Goal: Task Accomplishment & Management: Use online tool/utility

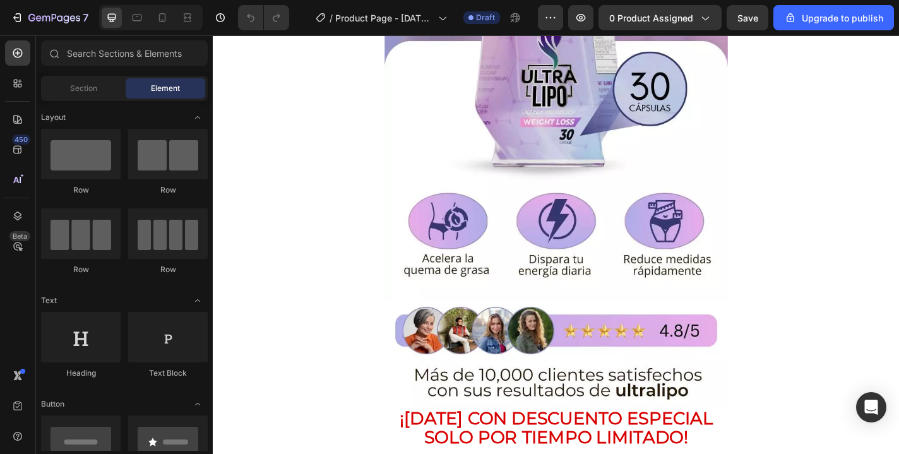
scroll to position [350, 0]
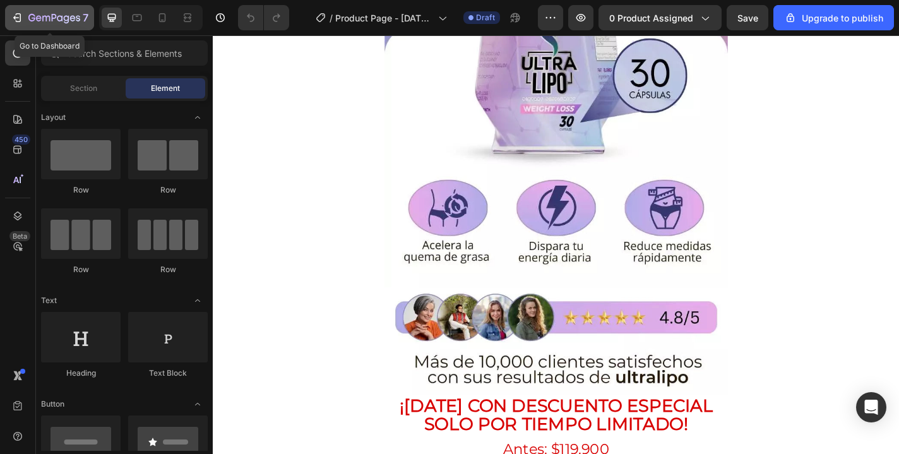
click at [42, 24] on div "7" at bounding box center [58, 17] width 60 height 15
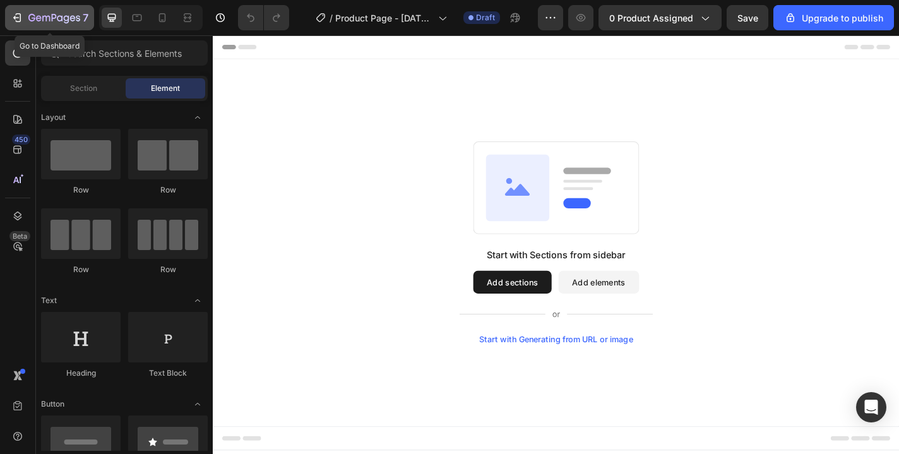
click at [38, 20] on icon "button" at bounding box center [54, 18] width 52 height 11
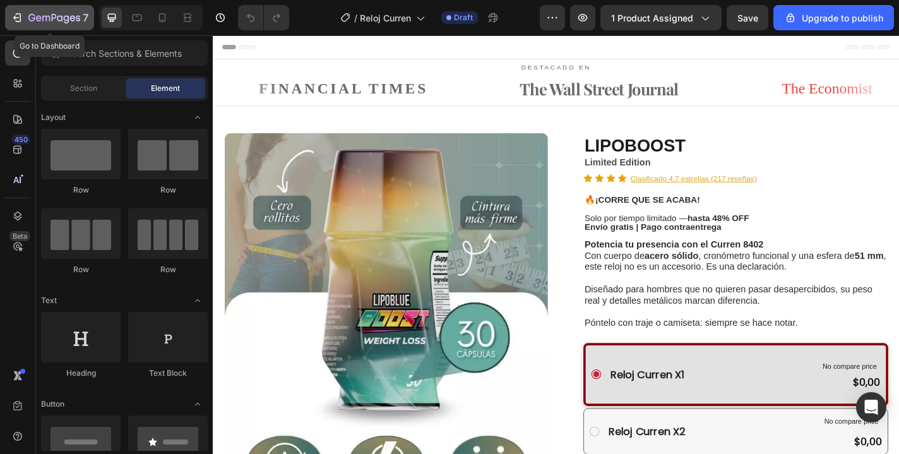
click at [35, 18] on icon "button" at bounding box center [31, 18] width 7 height 8
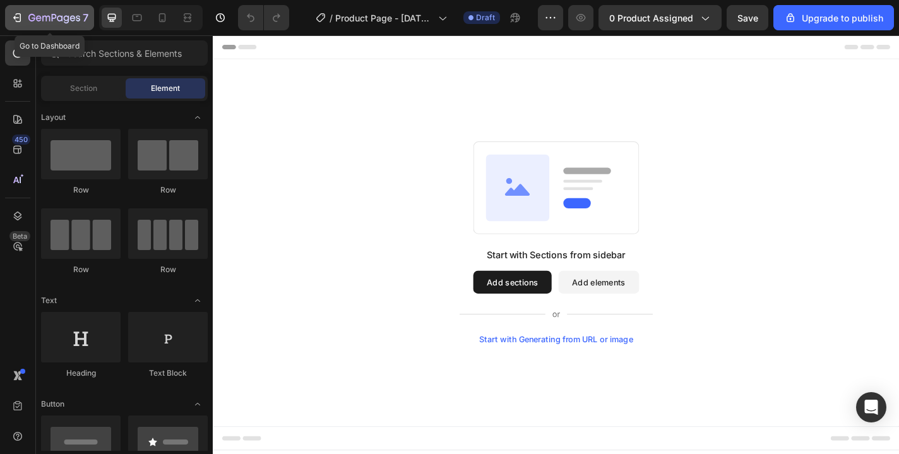
click at [47, 28] on button "7" at bounding box center [49, 17] width 89 height 25
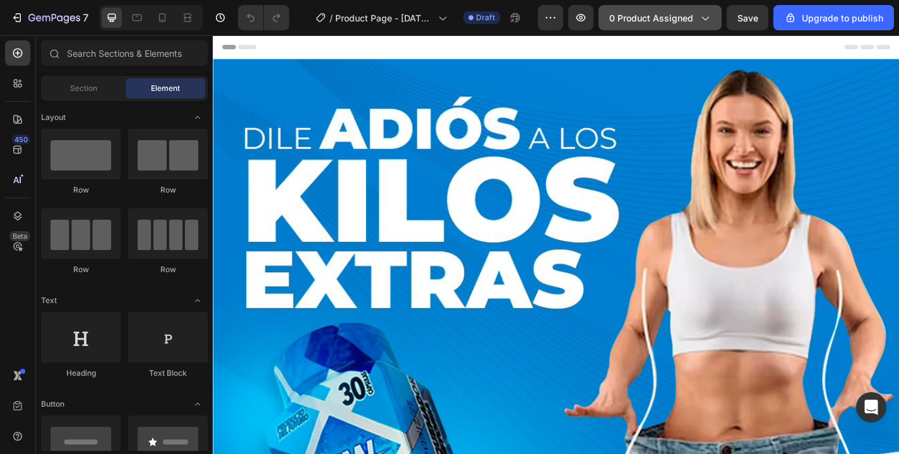
click at [711, 21] on icon "button" at bounding box center [704, 17] width 13 height 13
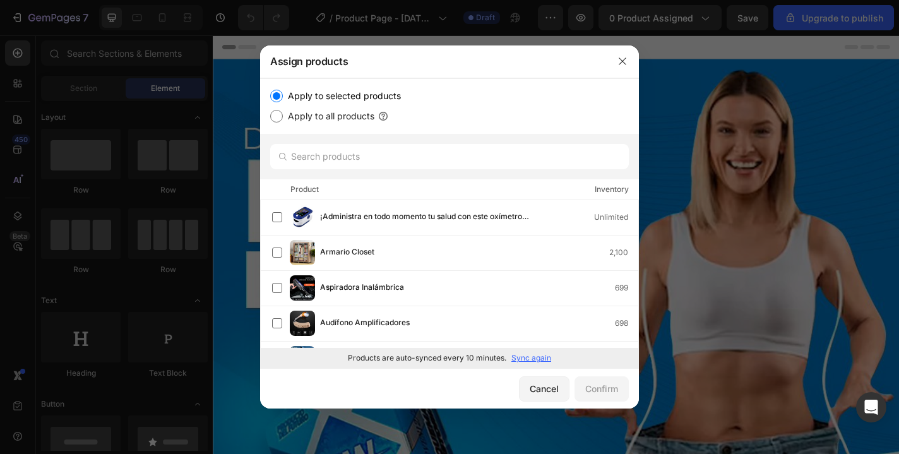
click at [713, 23] on div at bounding box center [449, 227] width 899 height 454
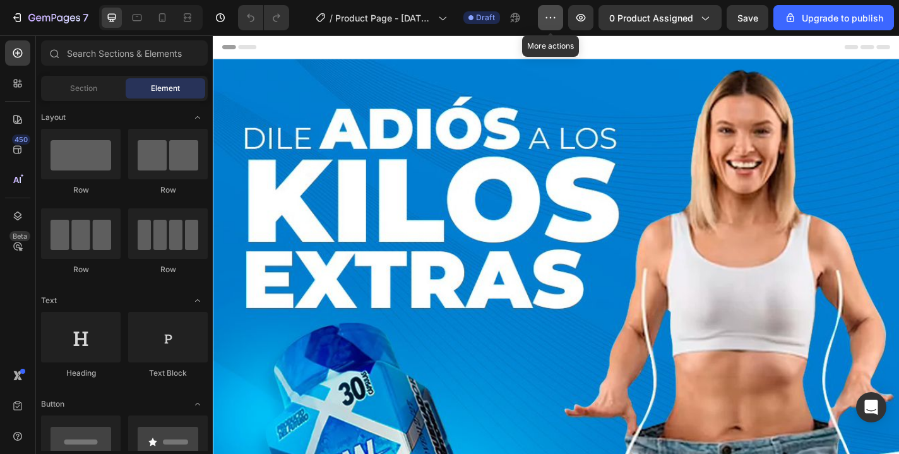
click at [556, 19] on icon "button" at bounding box center [550, 17] width 13 height 13
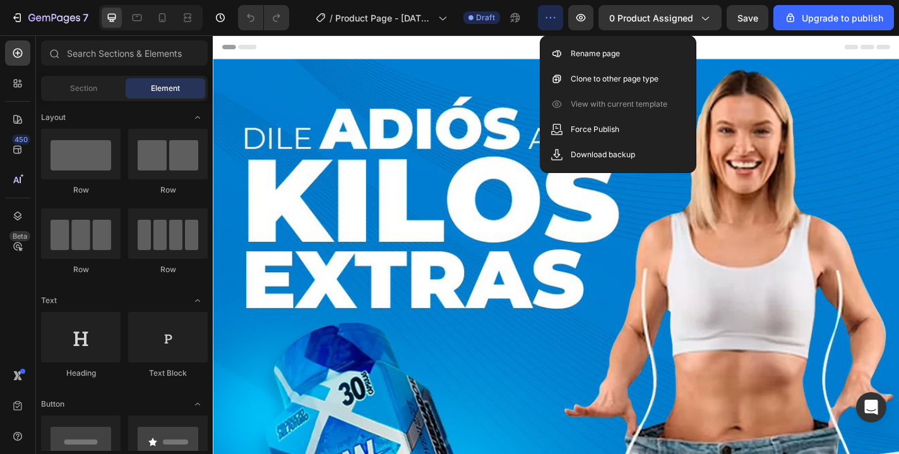
click at [556, 19] on icon "button" at bounding box center [550, 17] width 13 height 13
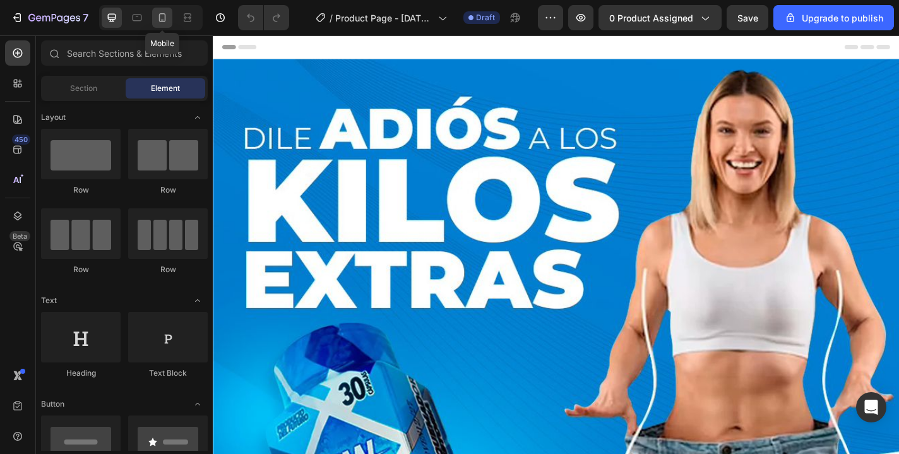
click at [163, 26] on div at bounding box center [162, 18] width 20 height 20
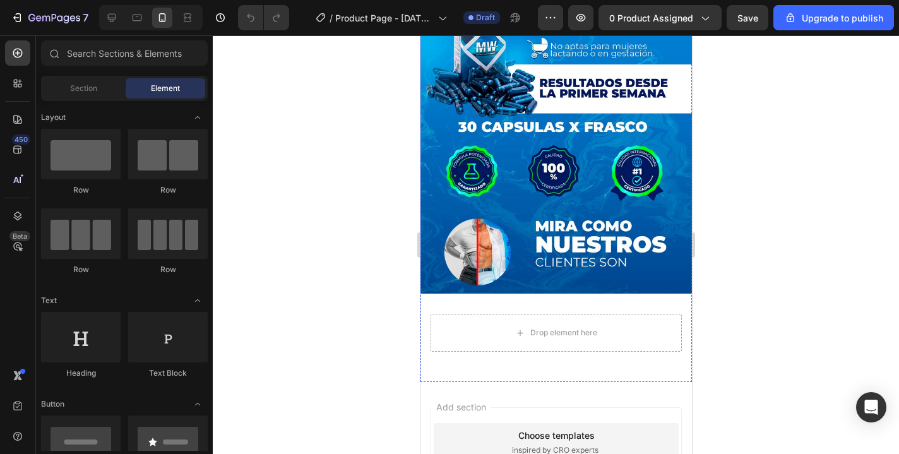
scroll to position [2680, 0]
